Goal: Task Accomplishment & Management: Manage account settings

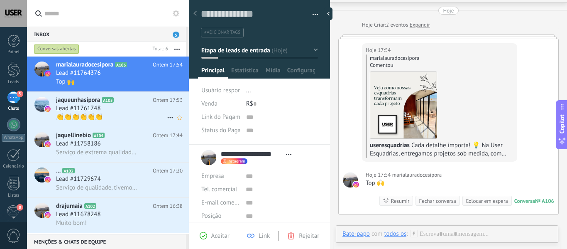
click at [74, 107] on span "Lead #11761748" at bounding box center [78, 108] width 45 height 8
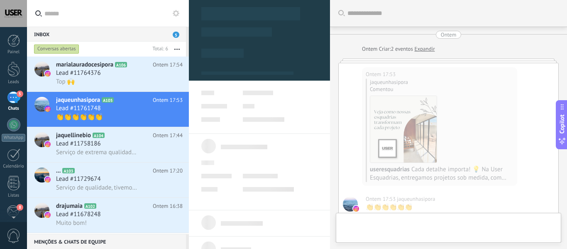
scroll to position [24, 0]
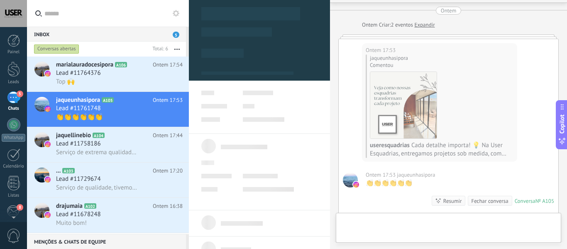
click at [8, 12] on div at bounding box center [13, 13] width 27 height 27
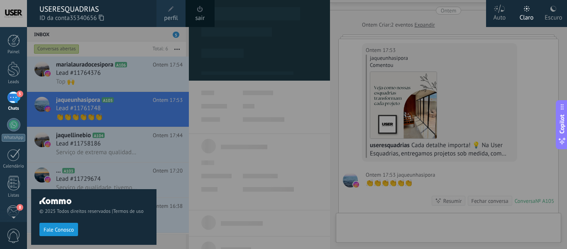
type textarea "**********"
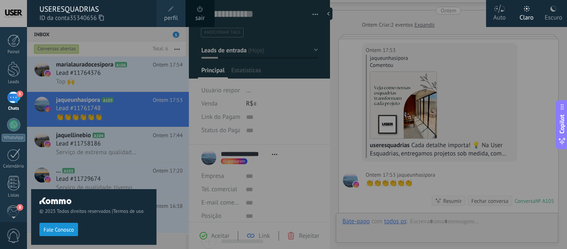
scroll to position [12, 0]
click at [20, 98] on link "5 Chats" at bounding box center [13, 101] width 27 height 20
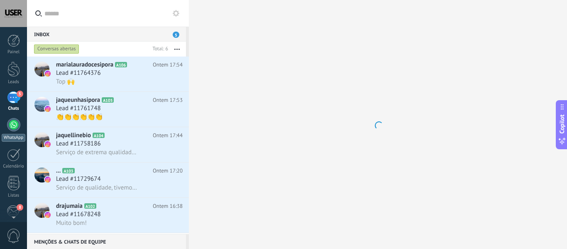
click at [15, 130] on div at bounding box center [13, 124] width 13 height 13
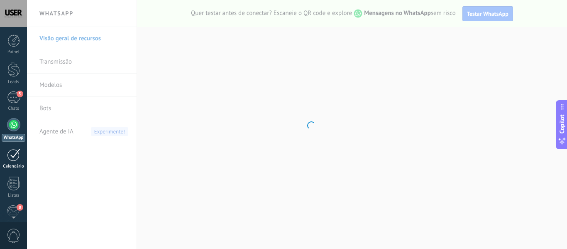
click at [15, 158] on div at bounding box center [13, 154] width 13 height 13
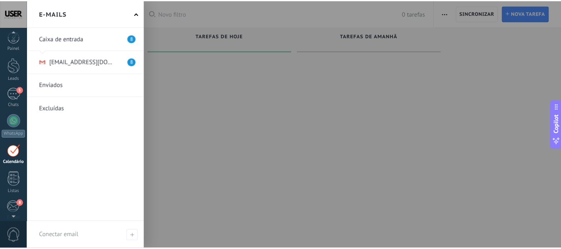
scroll to position [97, 0]
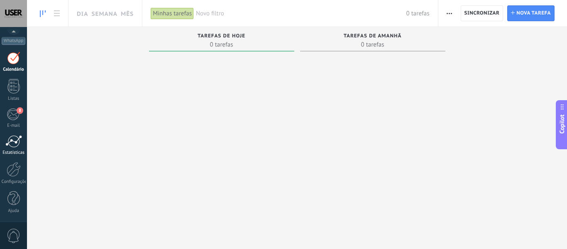
click at [16, 142] on div at bounding box center [13, 141] width 17 height 12
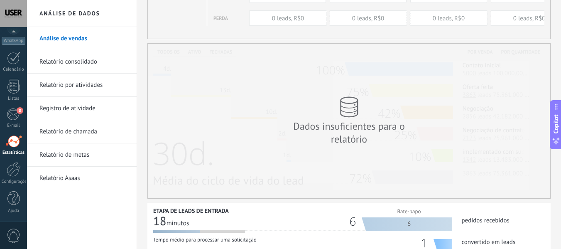
scroll to position [135, 0]
click at [56, 65] on link "Relatório consolidado" at bounding box center [83, 61] width 89 height 23
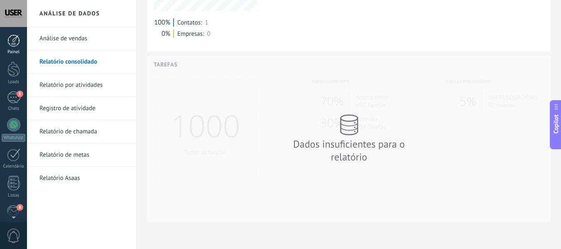
click at [15, 41] on div at bounding box center [13, 40] width 12 height 12
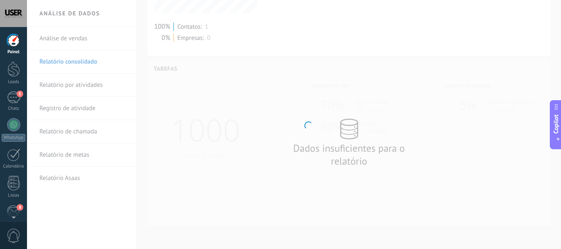
scroll to position [494, 0]
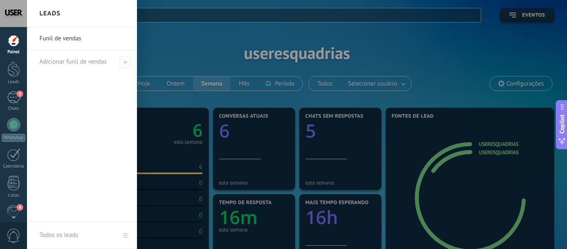
click at [62, 37] on link "Funil de vendas" at bounding box center [83, 38] width 89 height 23
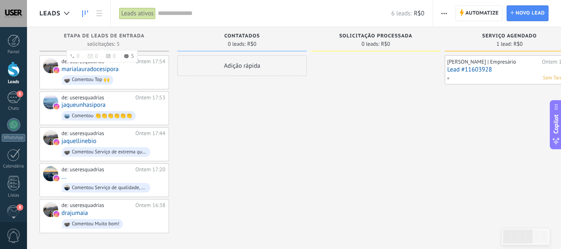
click at [107, 40] on div "Etapa de leads de entrada" at bounding box center [104, 36] width 121 height 7
click at [241, 37] on span "Contatados" at bounding box center [242, 36] width 36 height 6
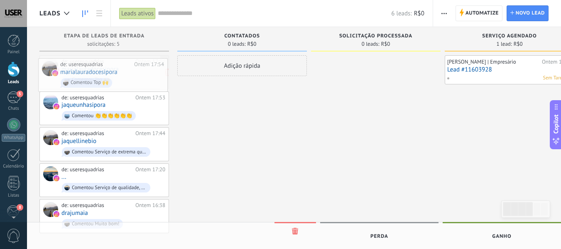
drag, startPoint x: 89, startPoint y: 69, endPoint x: 87, endPoint y: 73, distance: 4.3
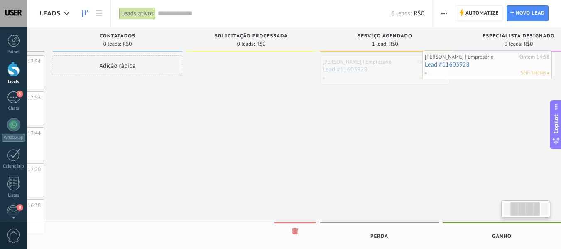
scroll to position [0, 154]
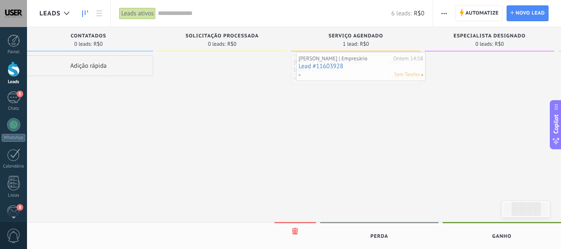
drag, startPoint x: 521, startPoint y: 67, endPoint x: 372, endPoint y: 64, distance: 148.7
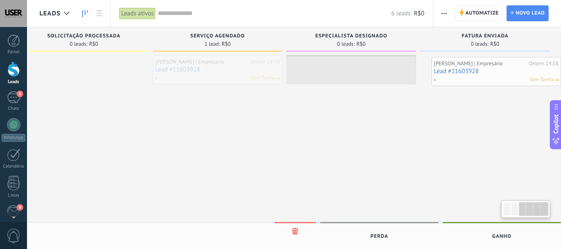
scroll to position [0, 293]
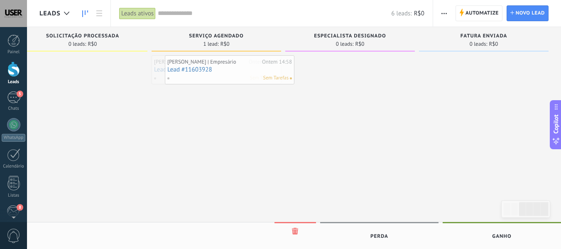
drag, startPoint x: 359, startPoint y: 70, endPoint x: 233, endPoint y: 70, distance: 126.2
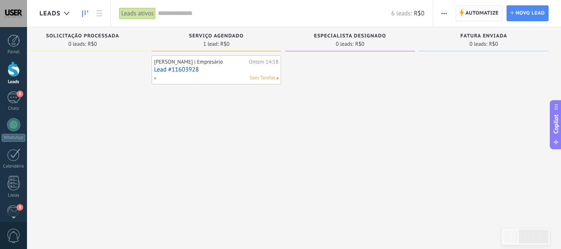
click at [464, 12] on span "Automatize Automatize" at bounding box center [478, 13] width 47 height 16
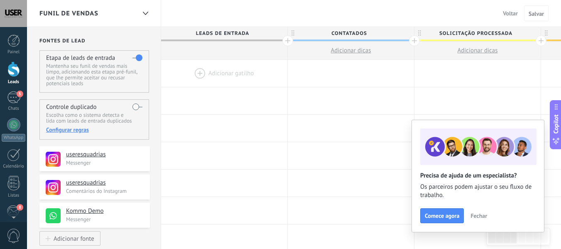
click at [484, 216] on span "Fechar" at bounding box center [478, 216] width 17 height 6
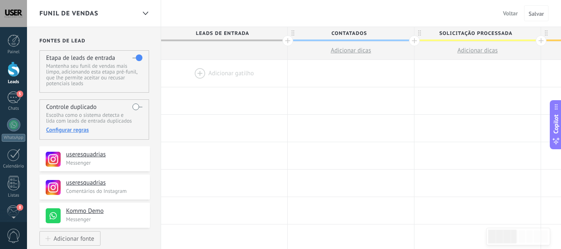
click at [12, 72] on div at bounding box center [13, 68] width 12 height 15
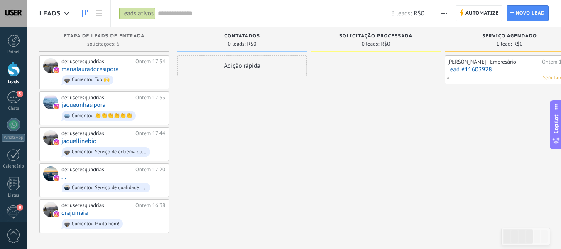
click at [82, 15] on use at bounding box center [85, 13] width 6 height 7
click at [100, 14] on use at bounding box center [99, 13] width 6 height 6
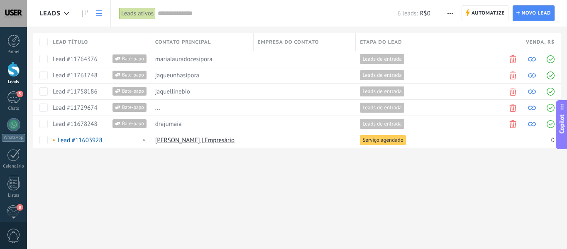
click at [12, 16] on div at bounding box center [13, 13] width 27 height 27
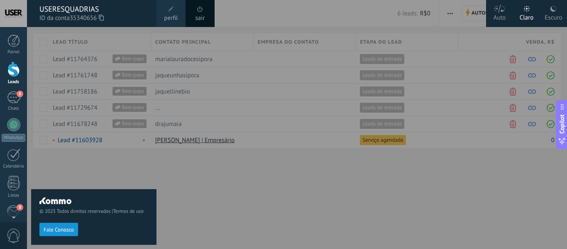
click at [555, 10] on icon at bounding box center [553, 8] width 7 height 7
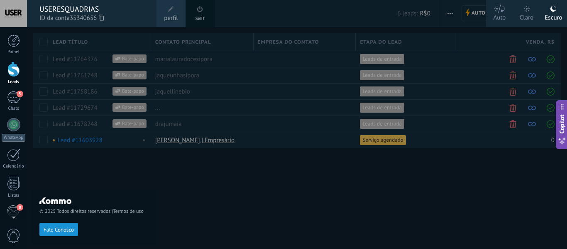
click at [526, 15] on div "Claro" at bounding box center [527, 16] width 14 height 22
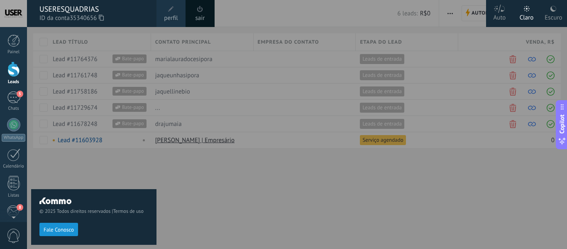
click at [499, 12] on use at bounding box center [499, 9] width 11 height 8
click at [529, 17] on div "Claro" at bounding box center [527, 16] width 14 height 22
click at [398, 171] on div at bounding box center [310, 124] width 567 height 249
